Goal: Use online tool/utility: Utilize a website feature to perform a specific function

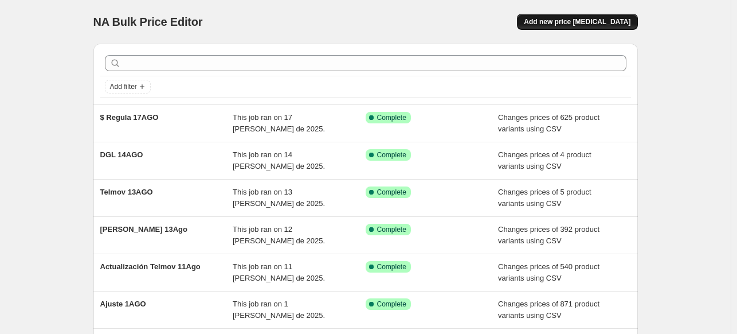
click at [561, 22] on span "Add new price [MEDICAL_DATA]" at bounding box center [577, 21] width 107 height 9
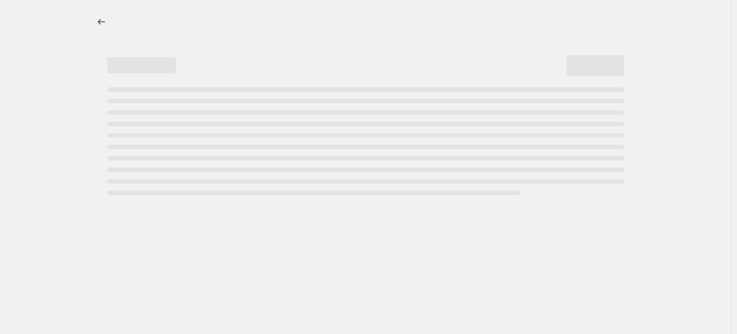
select select "percentage"
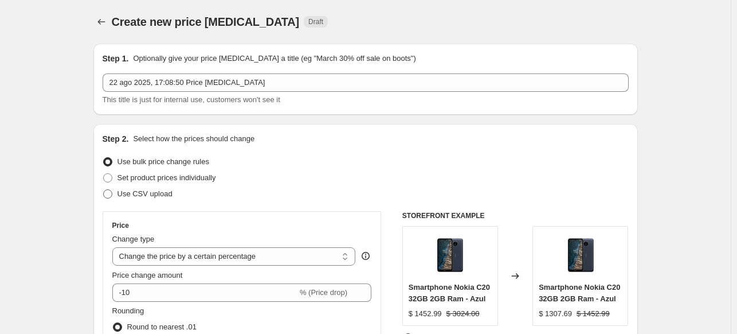
click at [118, 194] on label "Use CSV upload" at bounding box center [138, 194] width 70 height 16
click at [104, 190] on input "Use CSV upload" at bounding box center [103, 189] width 1 height 1
radio input "true"
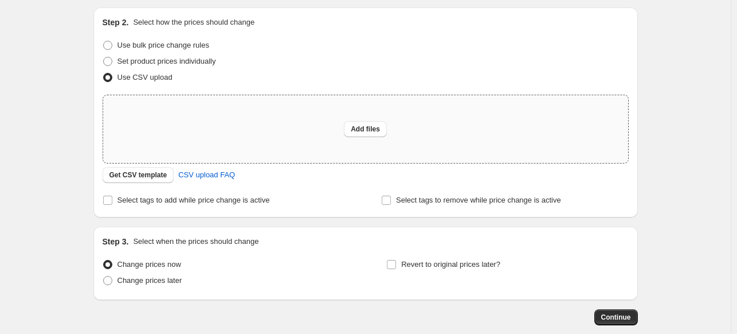
scroll to position [135, 0]
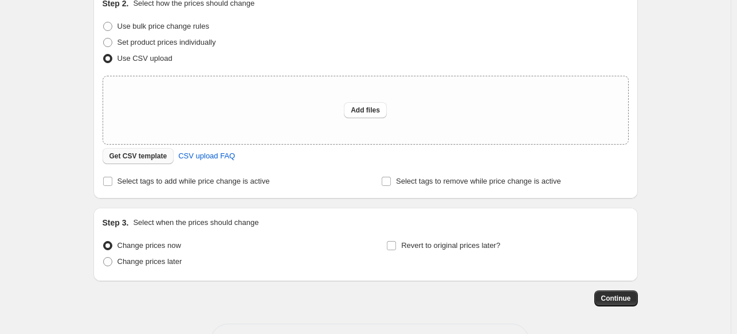
click at [154, 154] on span "Get CSV template" at bounding box center [139, 155] width 58 height 9
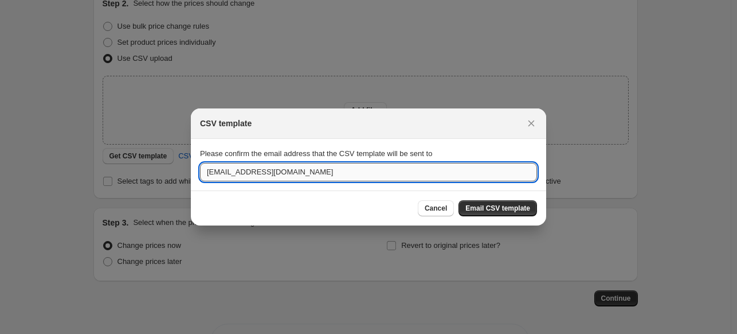
click at [378, 179] on input "[EMAIL_ADDRESS][DOMAIN_NAME]" at bounding box center [368, 172] width 337 height 18
type input "[EMAIL_ADDRESS][DOMAIN_NAME]"
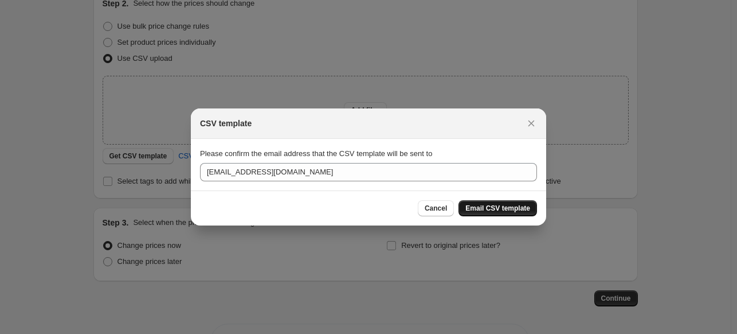
click at [492, 208] on span "Email CSV template" at bounding box center [498, 208] width 65 height 9
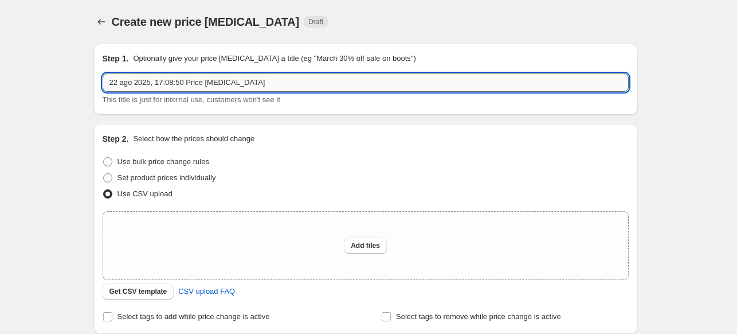
click at [250, 87] on input "22 ago 2025, 17:08:50 Price [MEDICAL_DATA]" at bounding box center [366, 82] width 526 height 18
type input "[PERSON_NAME] 25AGO"
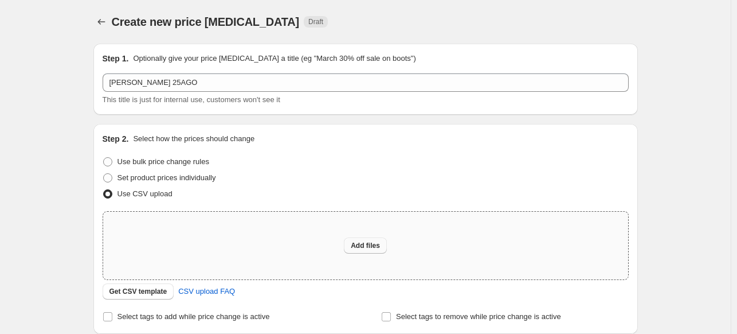
click at [375, 245] on span "Add files" at bounding box center [365, 245] width 29 height 9
type input "C:\fakepath\[PERSON_NAME] 25AGO.csv"
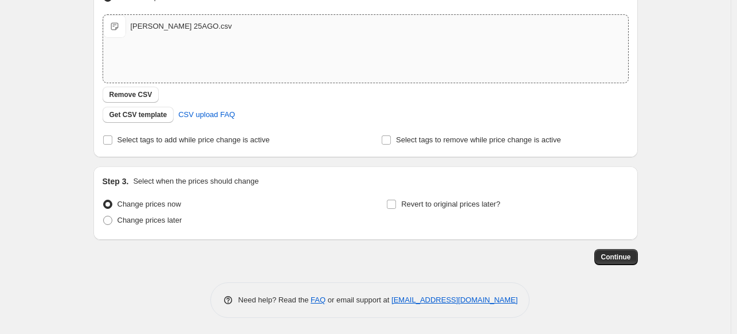
scroll to position [197, 0]
click at [107, 220] on span at bounding box center [107, 219] width 9 height 9
click at [104, 216] on input "Change prices later" at bounding box center [103, 215] width 1 height 1
radio input "true"
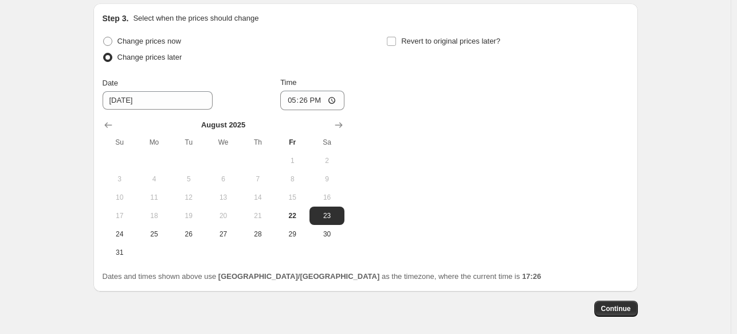
scroll to position [360, 0]
click at [132, 230] on span "24" at bounding box center [119, 233] width 25 height 9
type input "[DATE]"
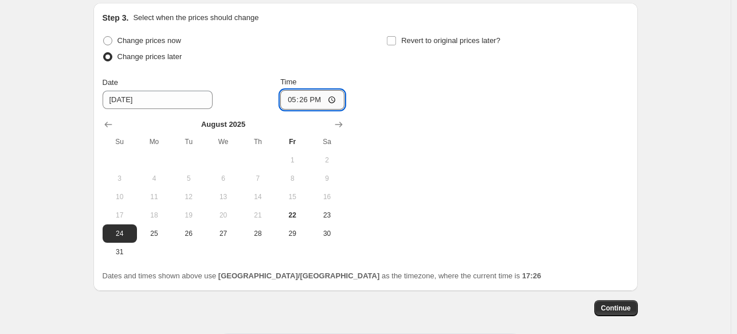
click at [335, 97] on input "17:26" at bounding box center [312, 99] width 64 height 19
click at [443, 171] on div "Change prices now Change prices later Date [DATE] Time 23:45 [DATE] Su Mo Tu We…" at bounding box center [366, 147] width 526 height 228
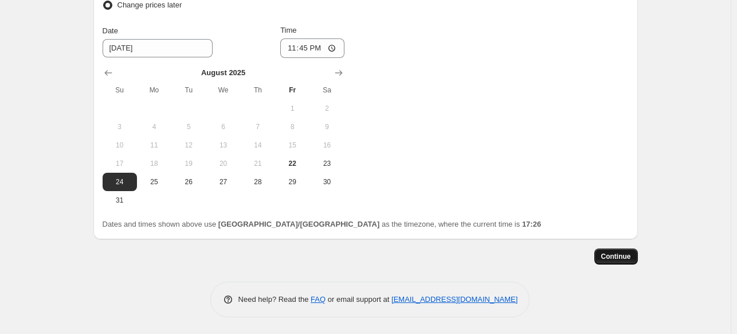
click at [616, 257] on span "Continue" at bounding box center [616, 256] width 30 height 9
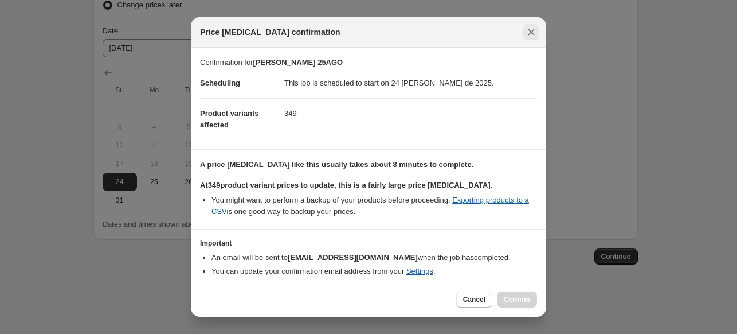
click at [531, 34] on icon "Close" at bounding box center [531, 31] width 11 height 11
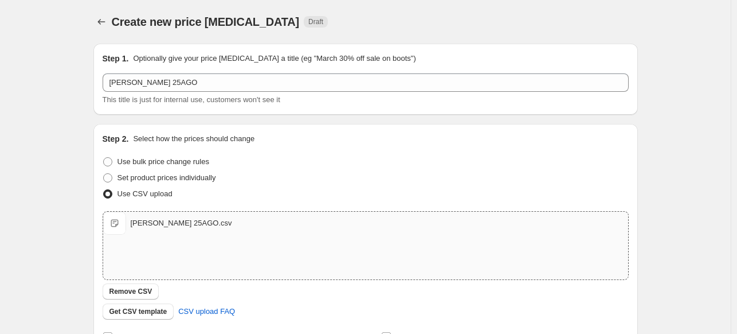
scroll to position [412, 0]
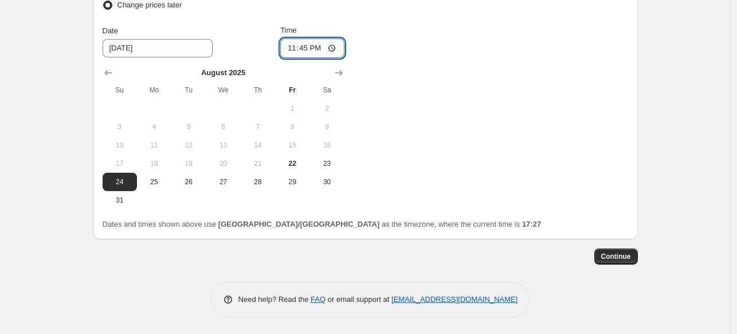
click at [303, 48] on input "23:45" at bounding box center [312, 47] width 64 height 19
type input "23:50"
click at [615, 257] on span "Continue" at bounding box center [616, 256] width 30 height 9
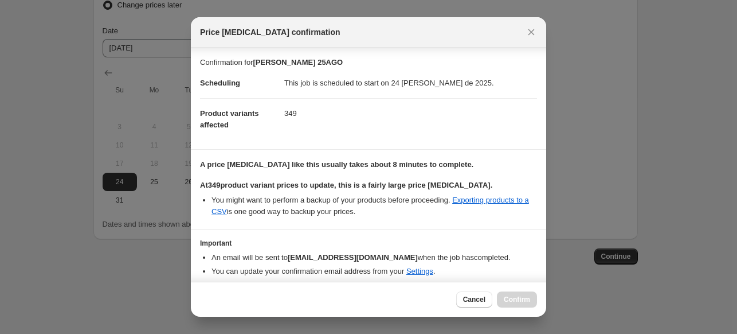
scroll to position [41, 0]
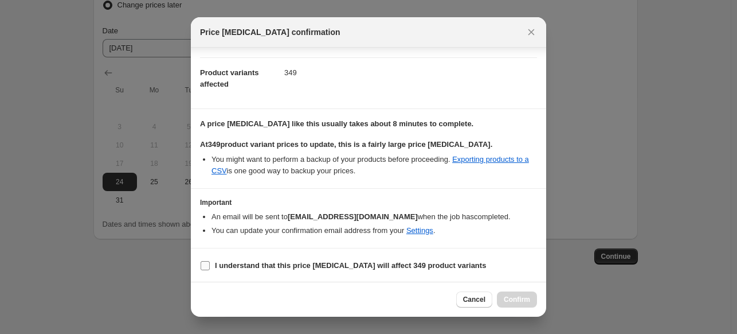
click at [209, 264] on input "I understand that this price [MEDICAL_DATA] will affect 349 product variants" at bounding box center [205, 265] width 9 height 9
checkbox input "true"
click at [515, 300] on span "Confirm" at bounding box center [517, 299] width 26 height 9
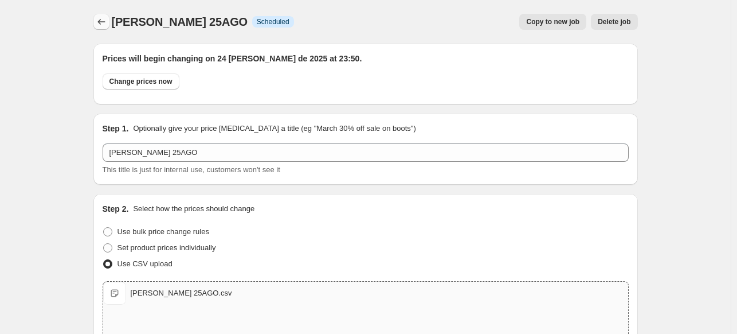
click at [99, 17] on icon "Price change jobs" at bounding box center [101, 21] width 11 height 11
